Goal: Information Seeking & Learning: Learn about a topic

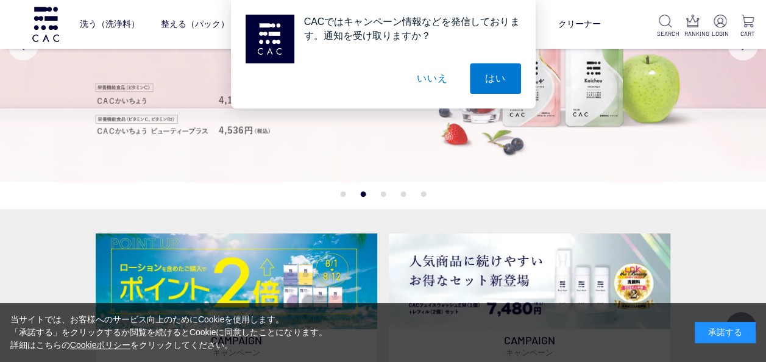
click at [431, 83] on button "いいえ" at bounding box center [432, 78] width 61 height 30
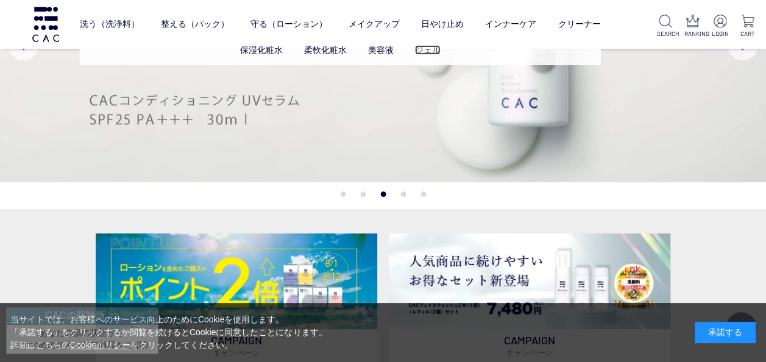
click at [423, 50] on link "ジェル" at bounding box center [427, 50] width 26 height 10
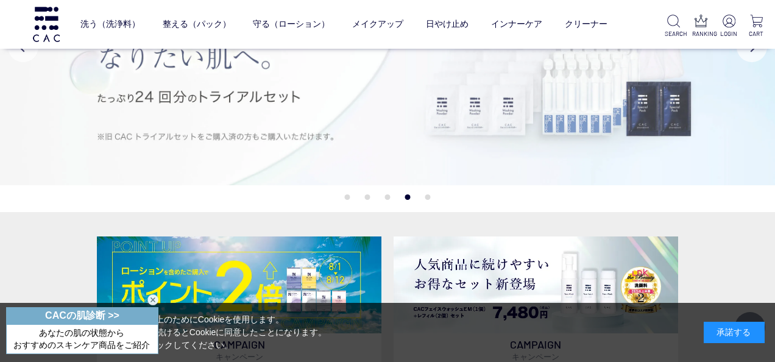
scroll to position [123, 0]
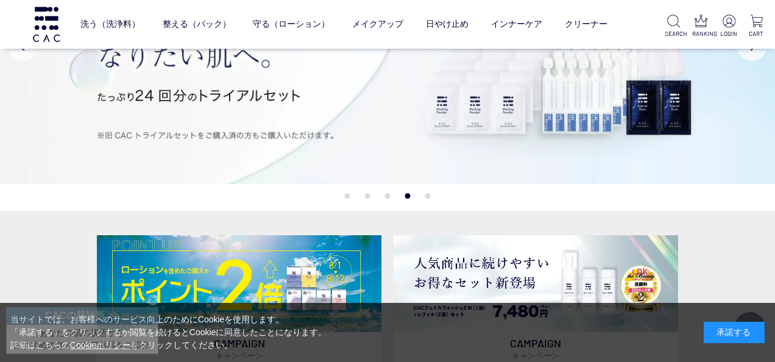
click at [723, 327] on div "承諾する" at bounding box center [734, 332] width 61 height 21
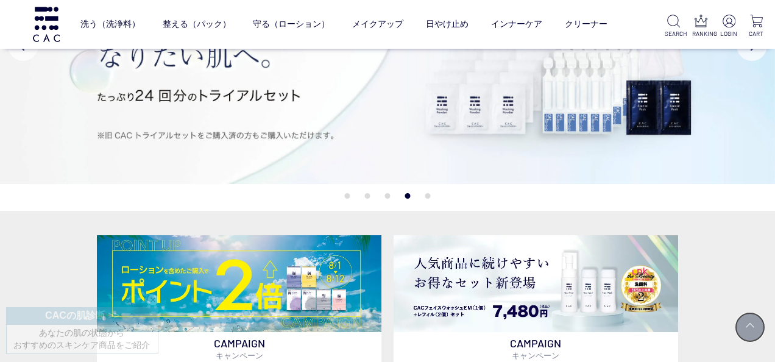
click at [745, 325] on link at bounding box center [750, 327] width 30 height 30
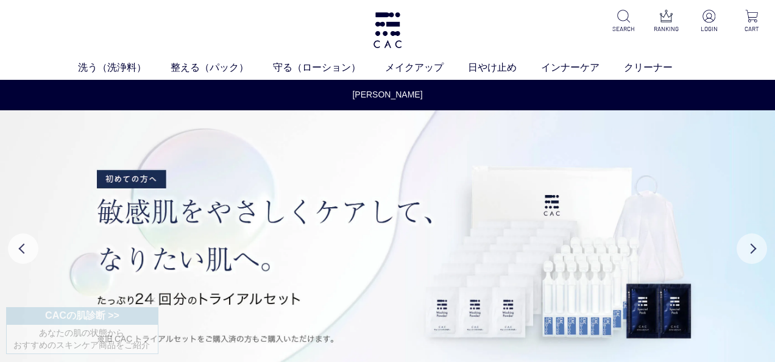
click at [751, 249] on button "Next" at bounding box center [752, 248] width 30 height 30
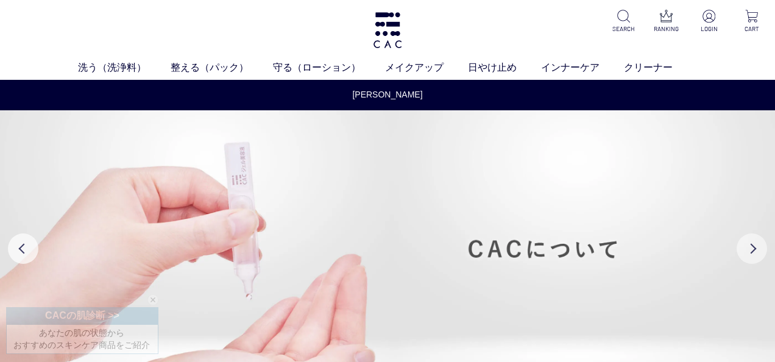
click at [751, 249] on button "Next" at bounding box center [752, 248] width 30 height 30
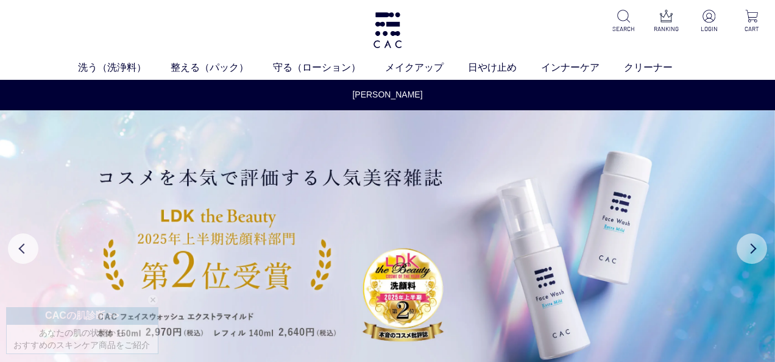
click at [749, 249] on button "Next" at bounding box center [752, 248] width 30 height 30
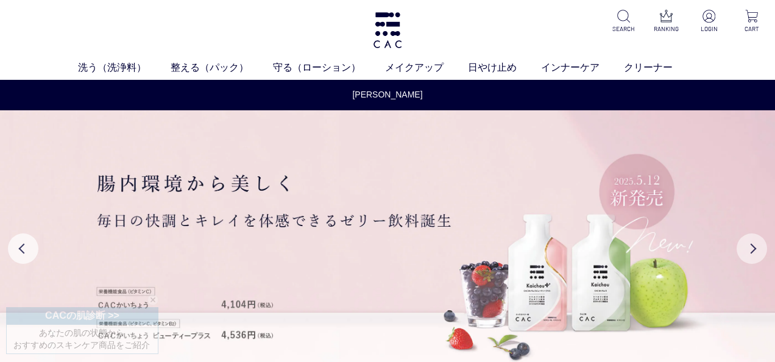
click at [749, 249] on button "Next" at bounding box center [752, 248] width 30 height 30
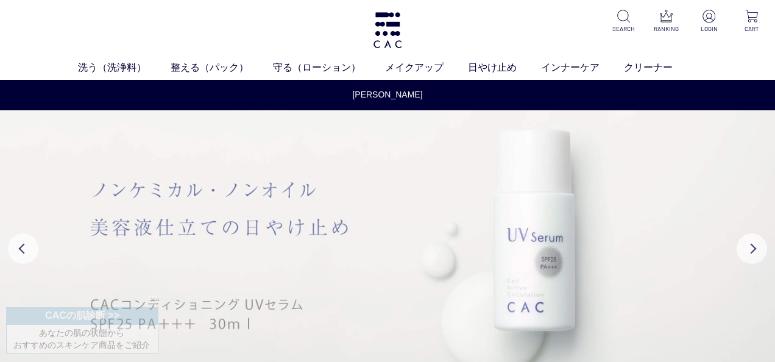
click at [504, 282] on img at bounding box center [387, 248] width 775 height 277
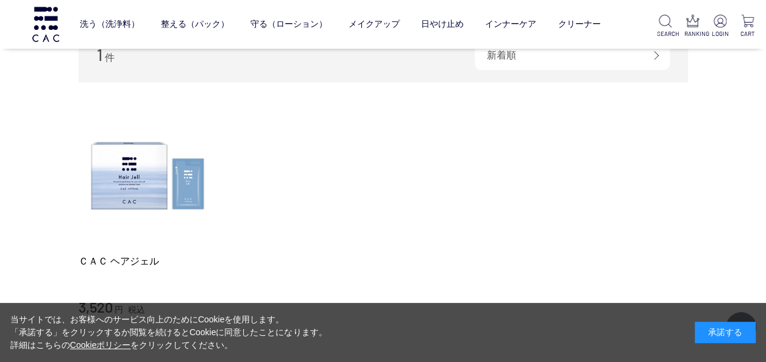
scroll to position [122, 0]
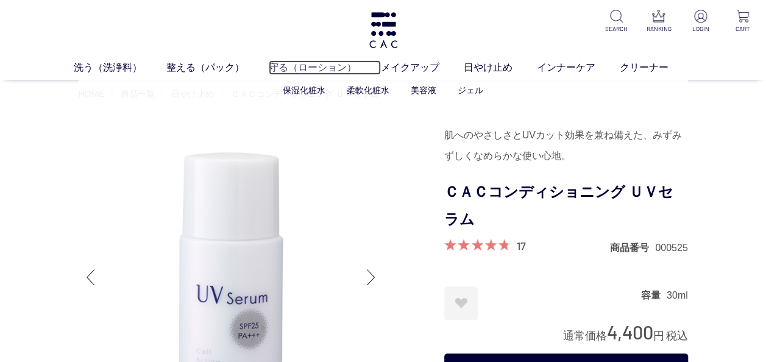
click at [308, 67] on link "守る（ローション）" at bounding box center [325, 67] width 112 height 15
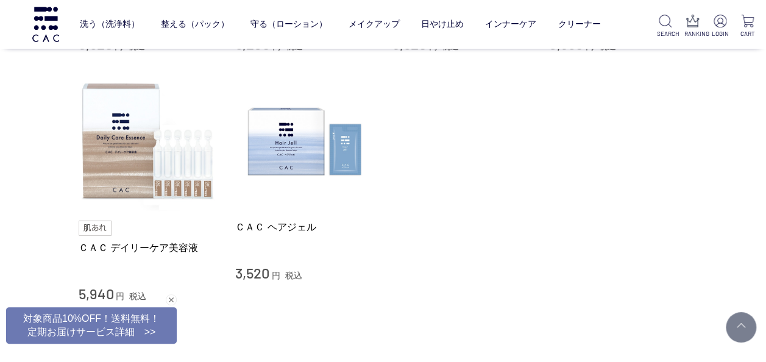
scroll to position [731, 0]
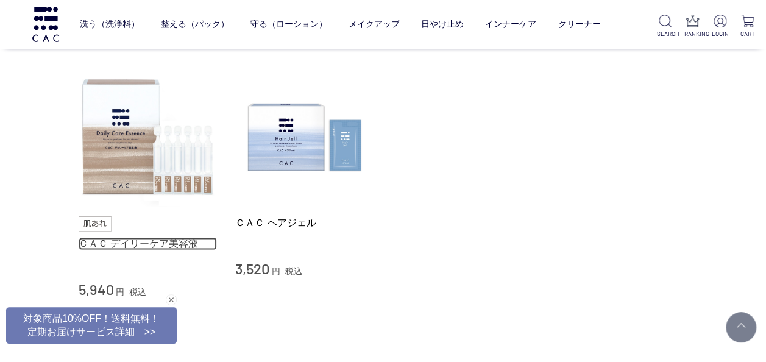
click at [129, 243] on link "ＣＡＣ デイリーケア美容液" at bounding box center [148, 243] width 139 height 13
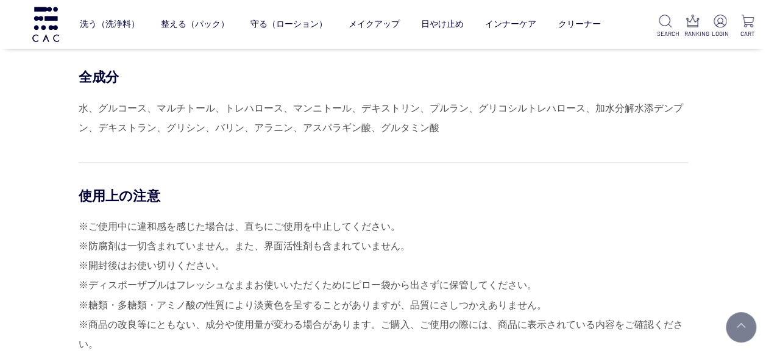
scroll to position [5424, 0]
